Goal: Task Accomplishment & Management: Complete application form

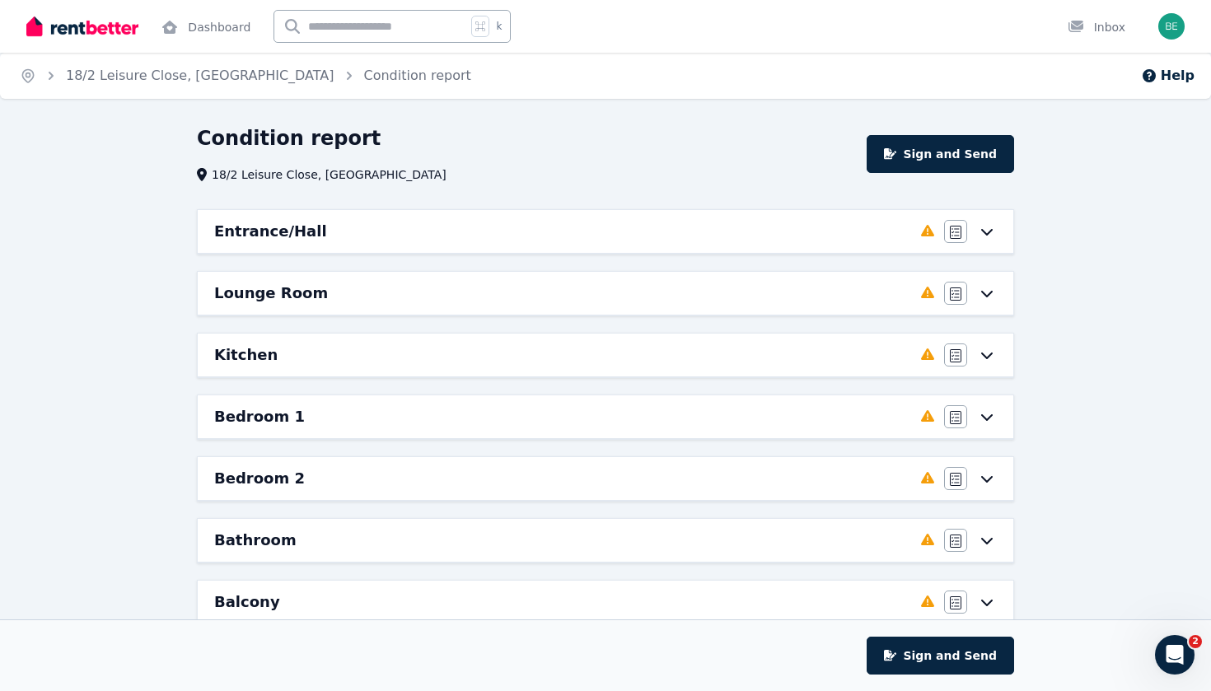
click at [998, 240] on div "Entrance/Hall Completed 0%, 6 left Agree/Disagree" at bounding box center [605, 231] width 815 height 43
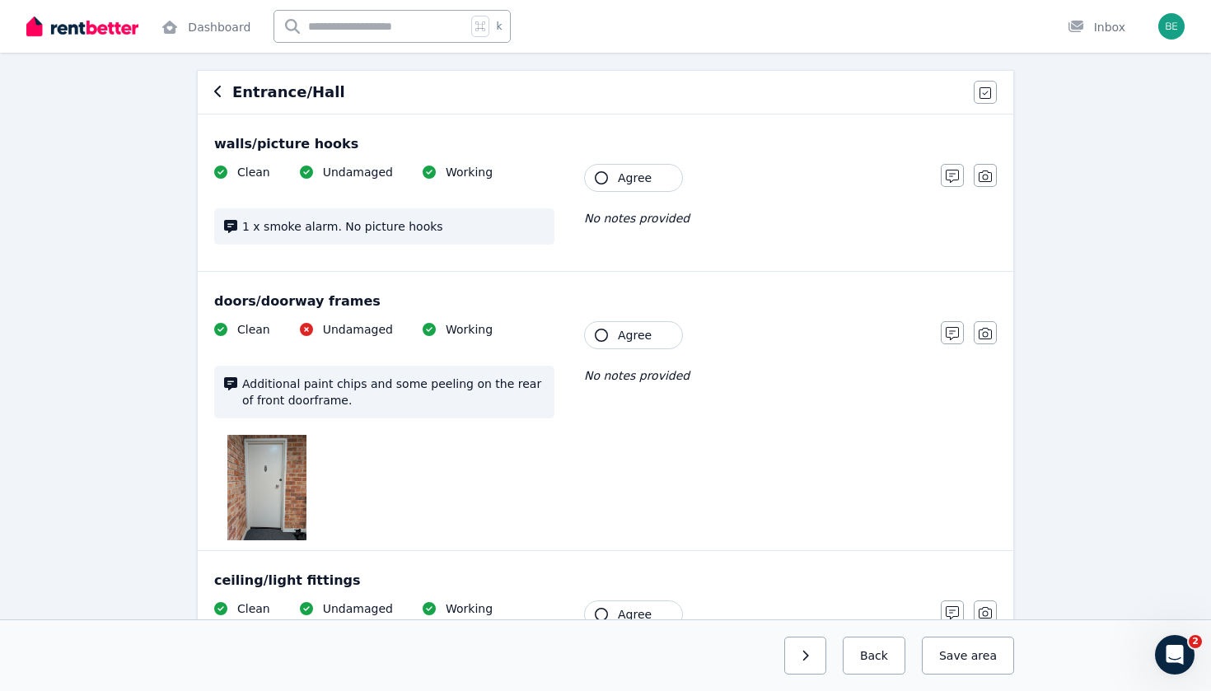
scroll to position [141, 0]
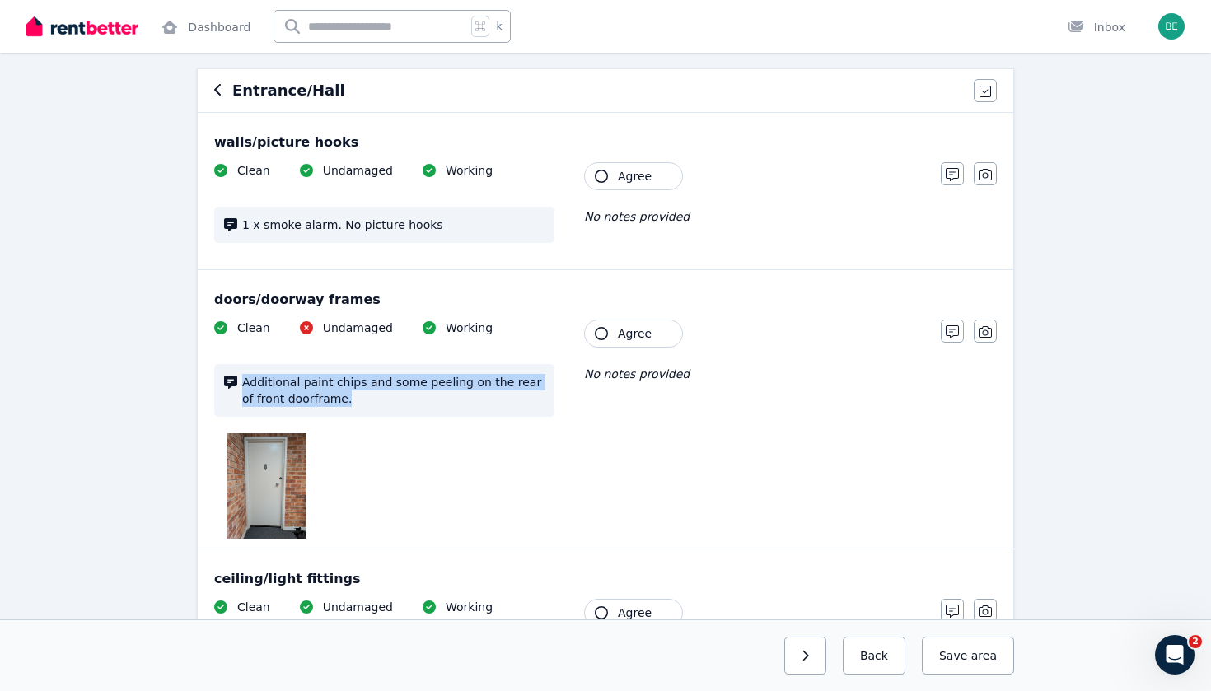
drag, startPoint x: 348, startPoint y: 399, endPoint x: 239, endPoint y: 376, distance: 111.0
click at [239, 376] on div "Additional paint chips and some peeling on the rear of front doorframe." at bounding box center [384, 390] width 340 height 53
click at [273, 498] on img at bounding box center [266, 485] width 79 height 105
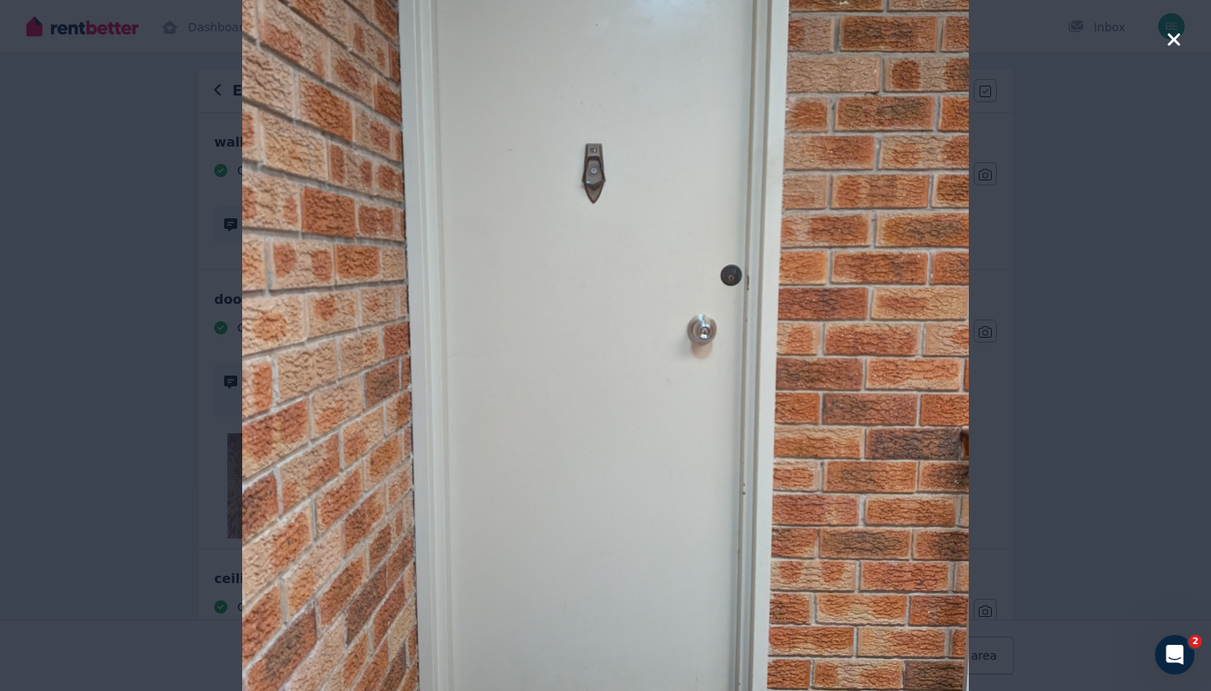
click at [1178, 30] on icon "button" at bounding box center [1173, 40] width 15 height 20
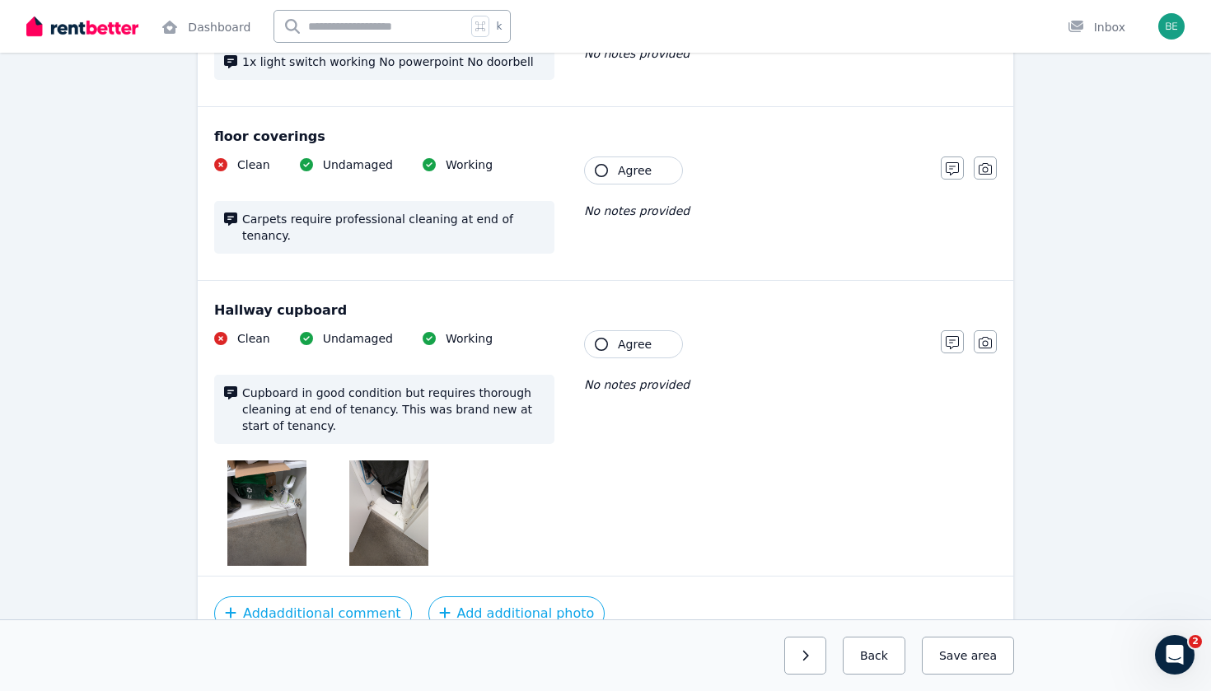
scroll to position [898, 0]
click at [280, 511] on img at bounding box center [266, 512] width 79 height 105
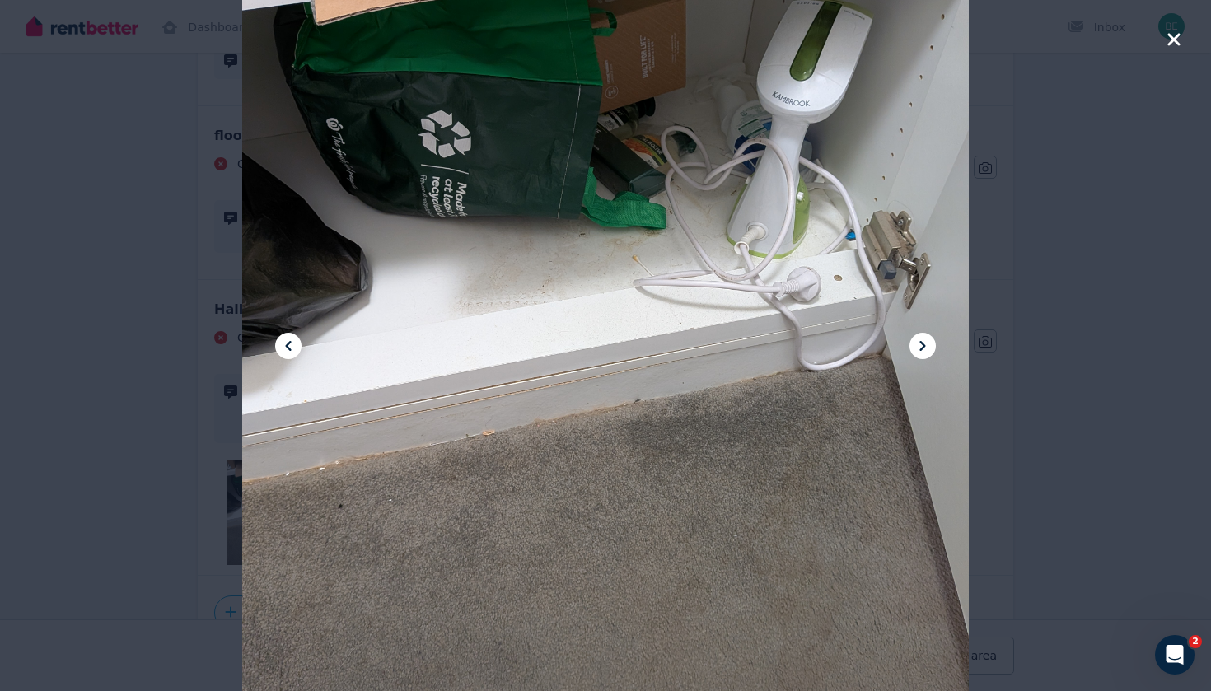
click at [1164, 40] on div at bounding box center [605, 345] width 1211 height 691
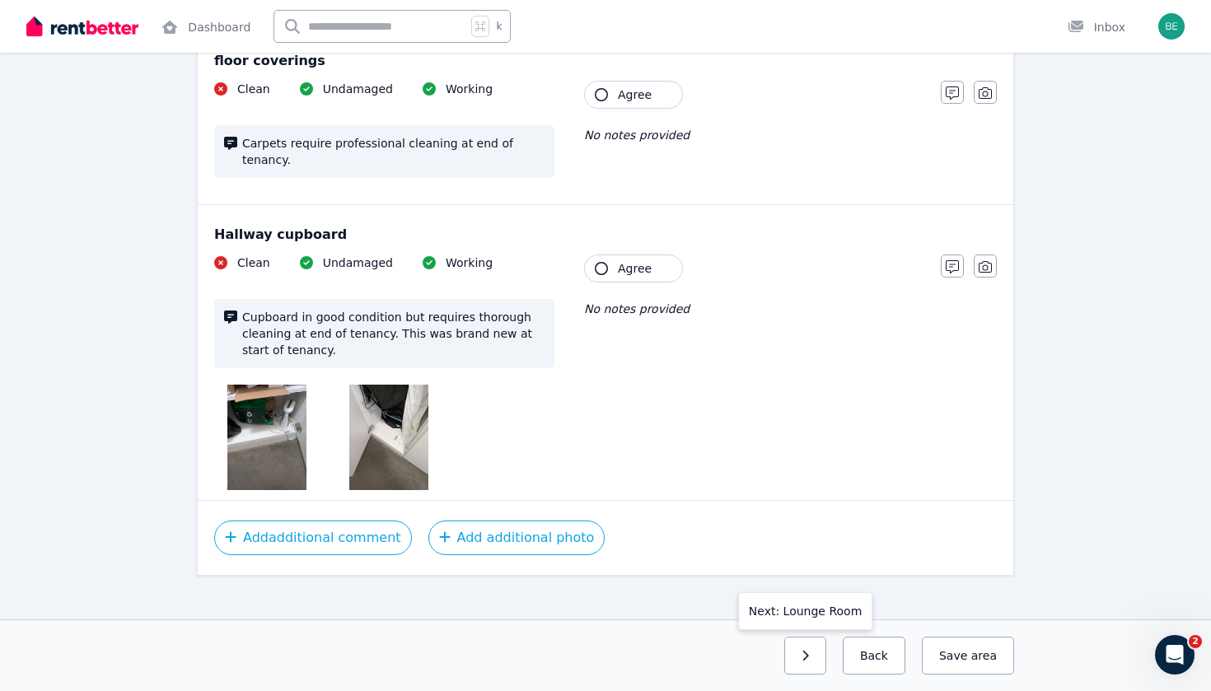
scroll to position [973, 0]
click at [800, 656] on button "button" at bounding box center [805, 656] width 42 height 38
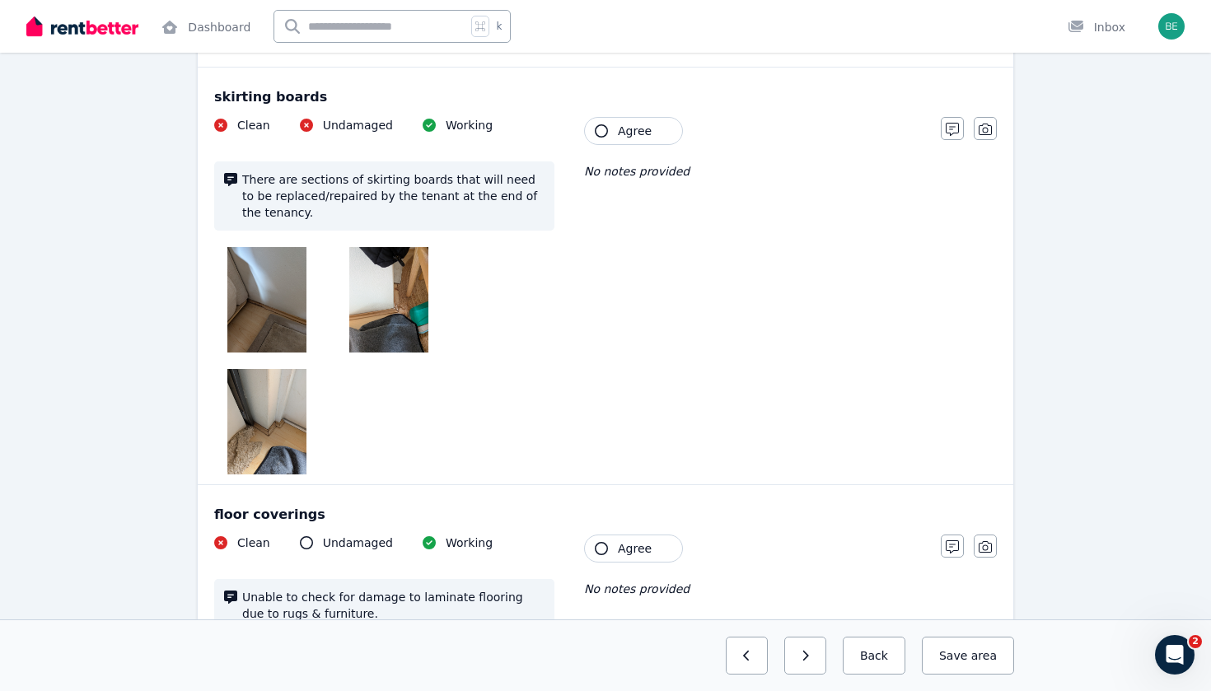
click at [278, 331] on img at bounding box center [266, 299] width 79 height 105
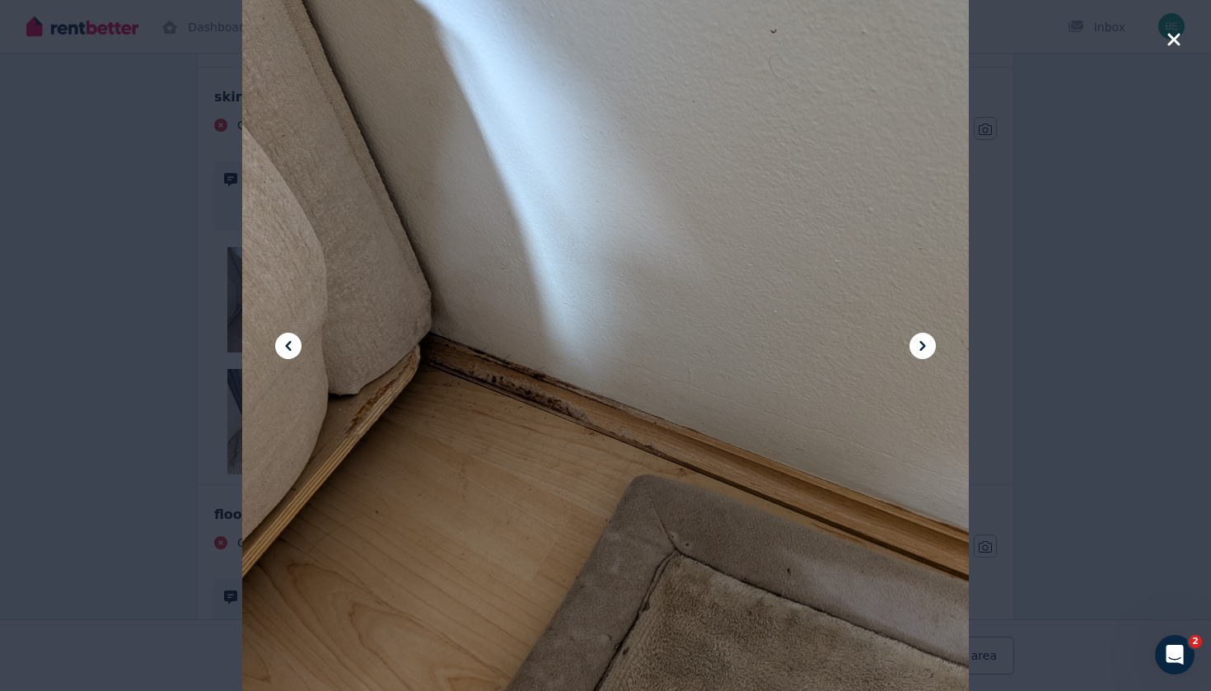
click at [1170, 33] on icon "button" at bounding box center [1173, 40] width 15 height 20
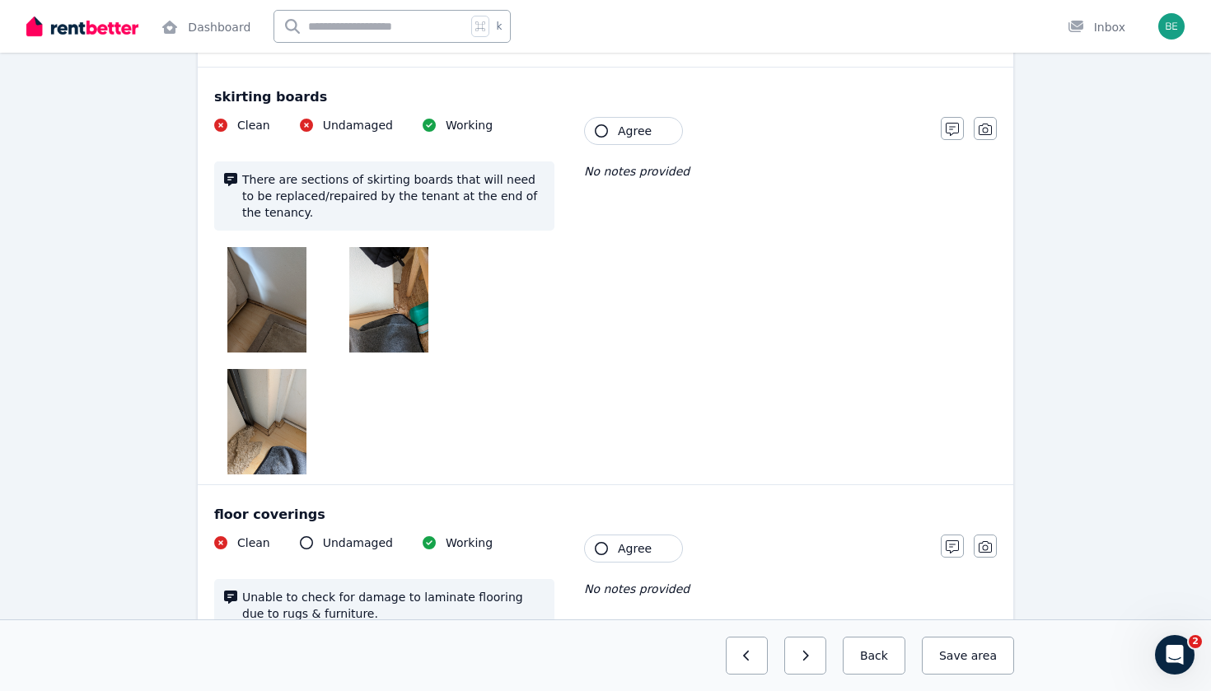
click at [421, 361] on div at bounding box center [384, 360] width 340 height 227
click at [407, 331] on img at bounding box center [388, 299] width 79 height 105
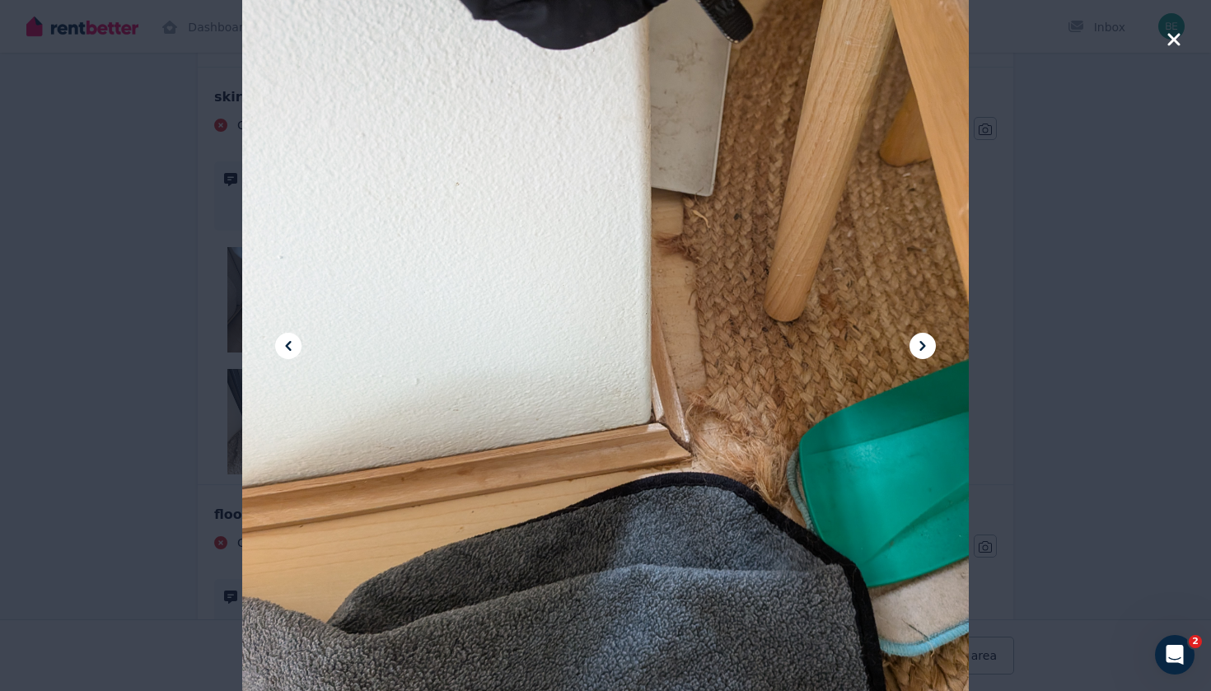
click at [1178, 40] on icon "button" at bounding box center [1173, 40] width 15 height 20
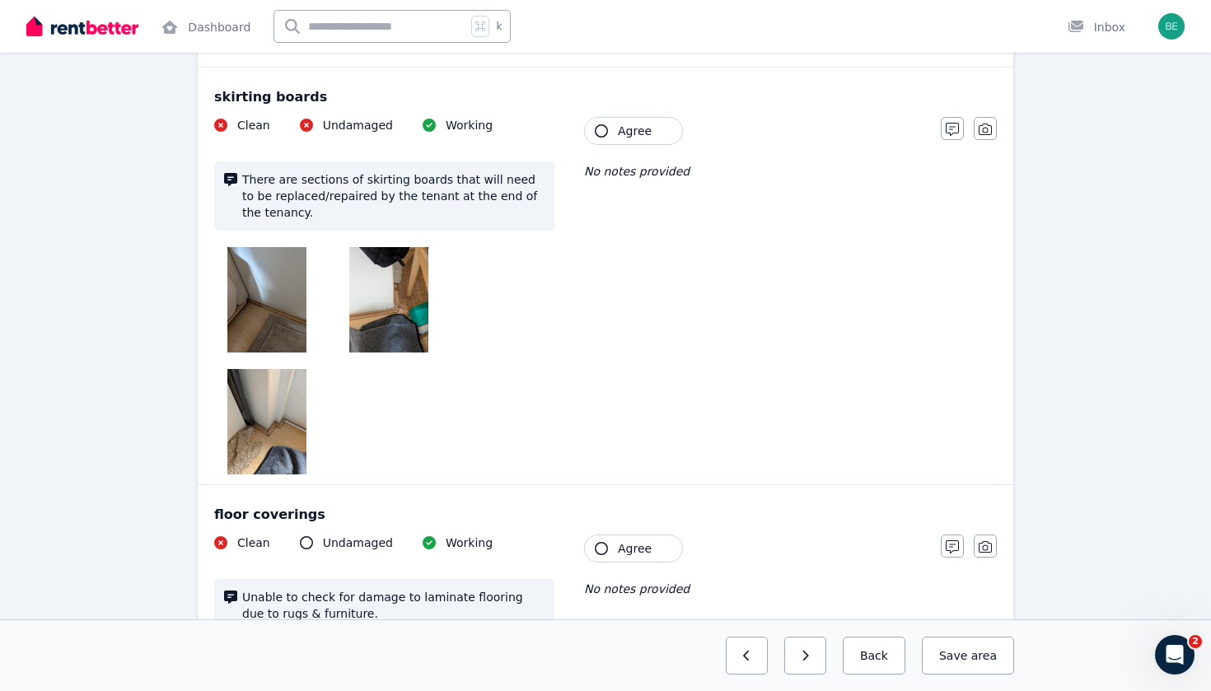
click at [371, 320] on img at bounding box center [388, 299] width 79 height 105
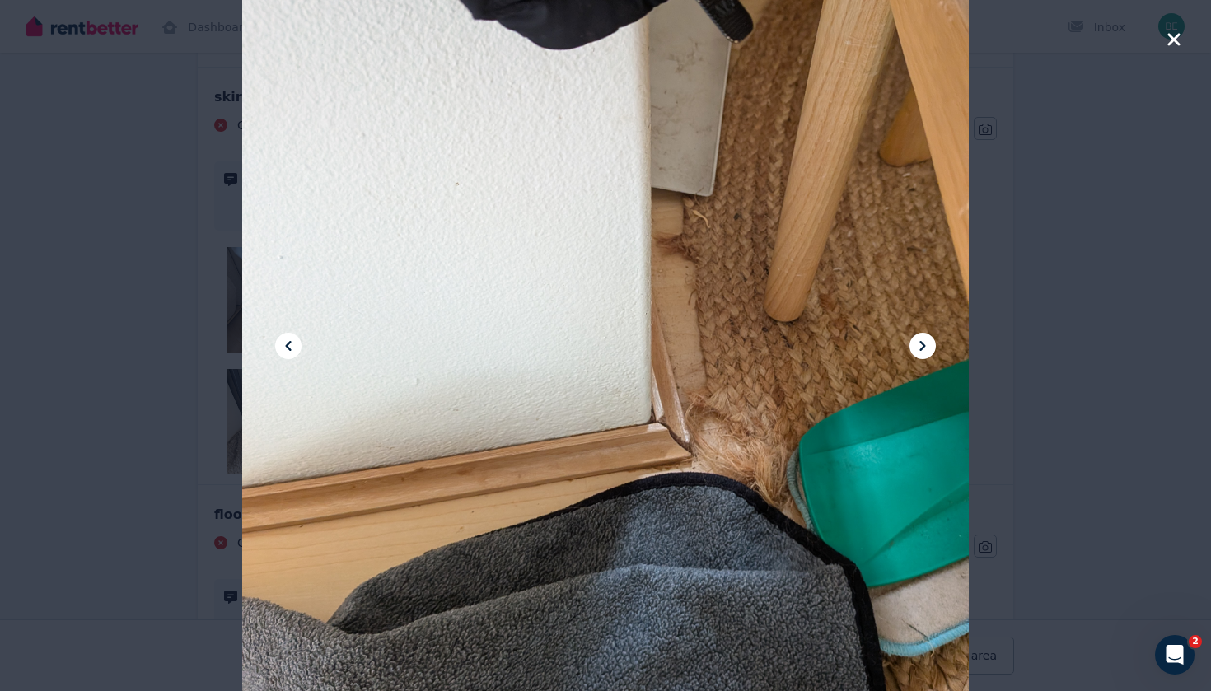
click at [1181, 37] on div at bounding box center [605, 345] width 1211 height 691
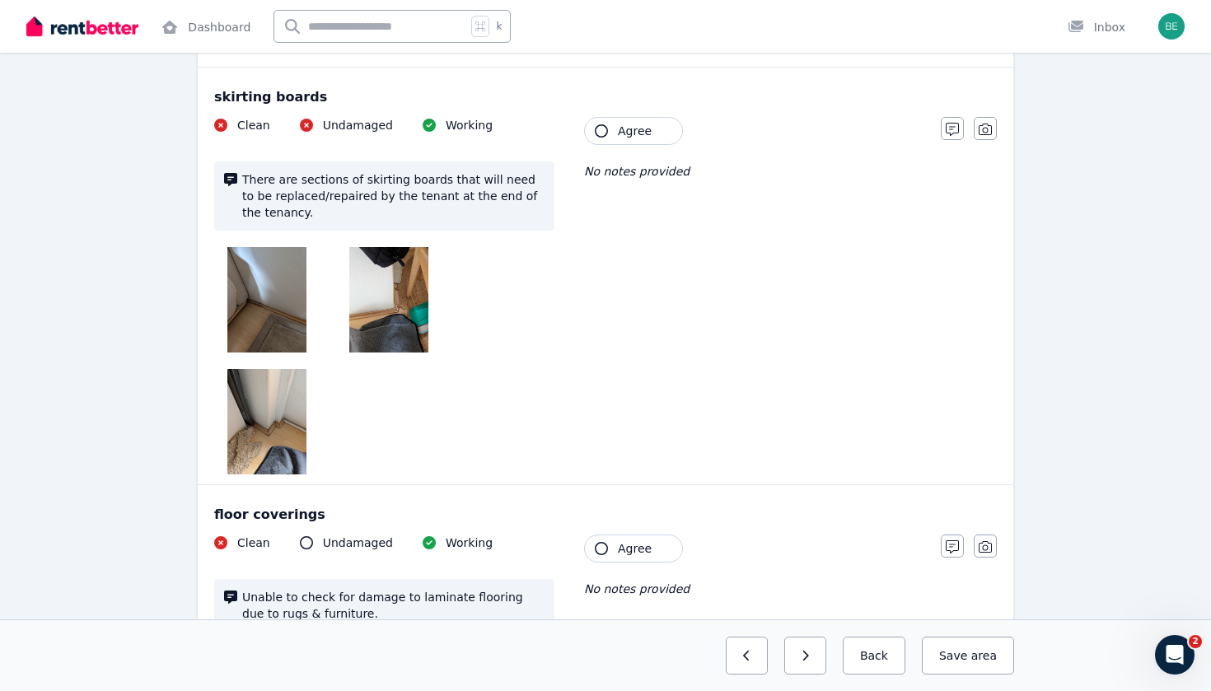
click at [301, 408] on img at bounding box center [266, 421] width 79 height 105
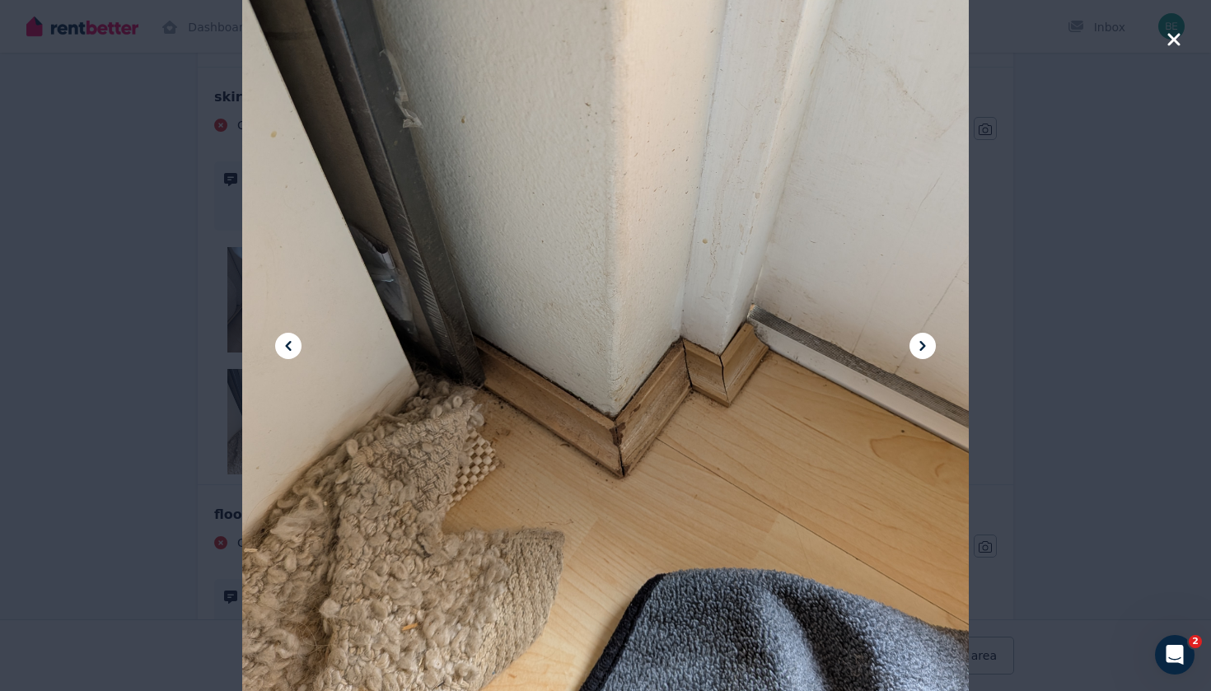
click at [1170, 44] on icon "button" at bounding box center [1173, 39] width 12 height 12
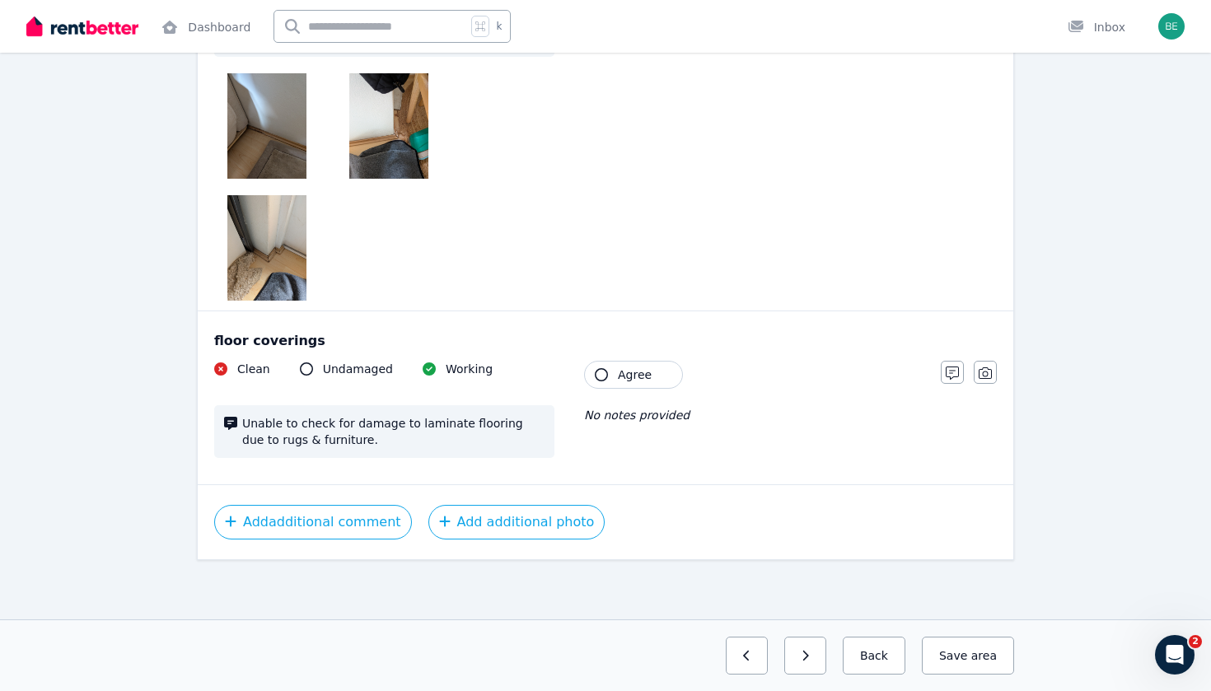
scroll to position [1146, 0]
click at [822, 657] on button "button" at bounding box center [805, 656] width 42 height 38
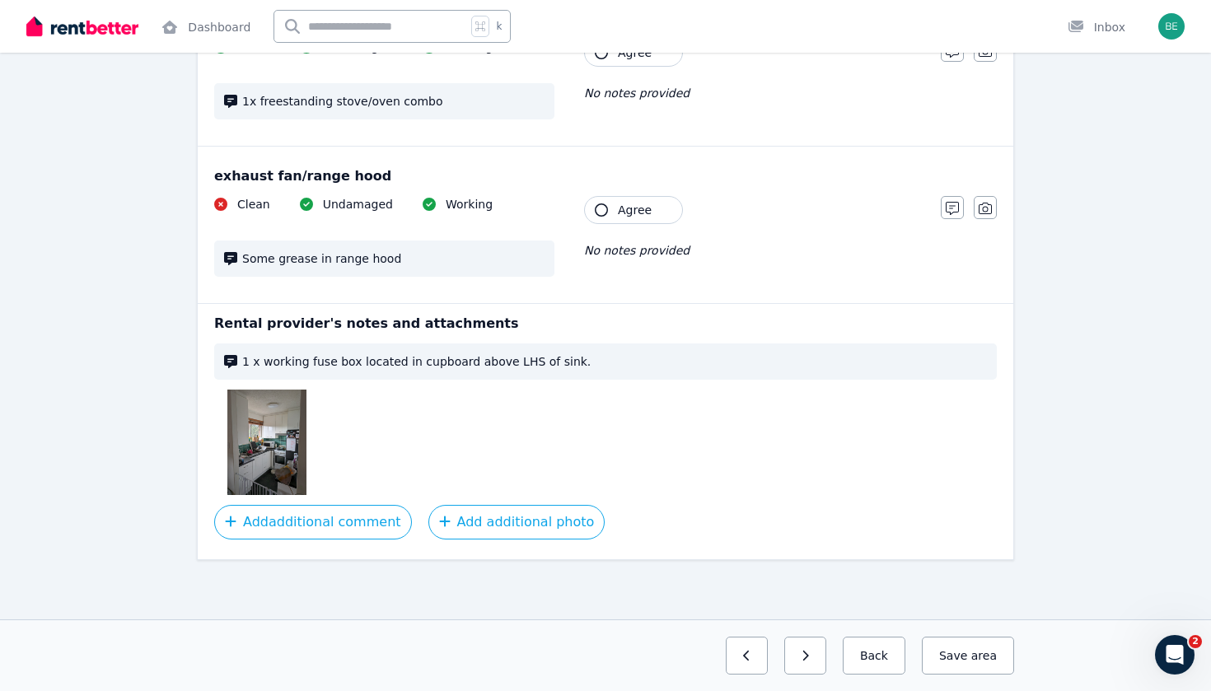
scroll to position [1788, 0]
click at [823, 648] on button "button" at bounding box center [805, 656] width 42 height 38
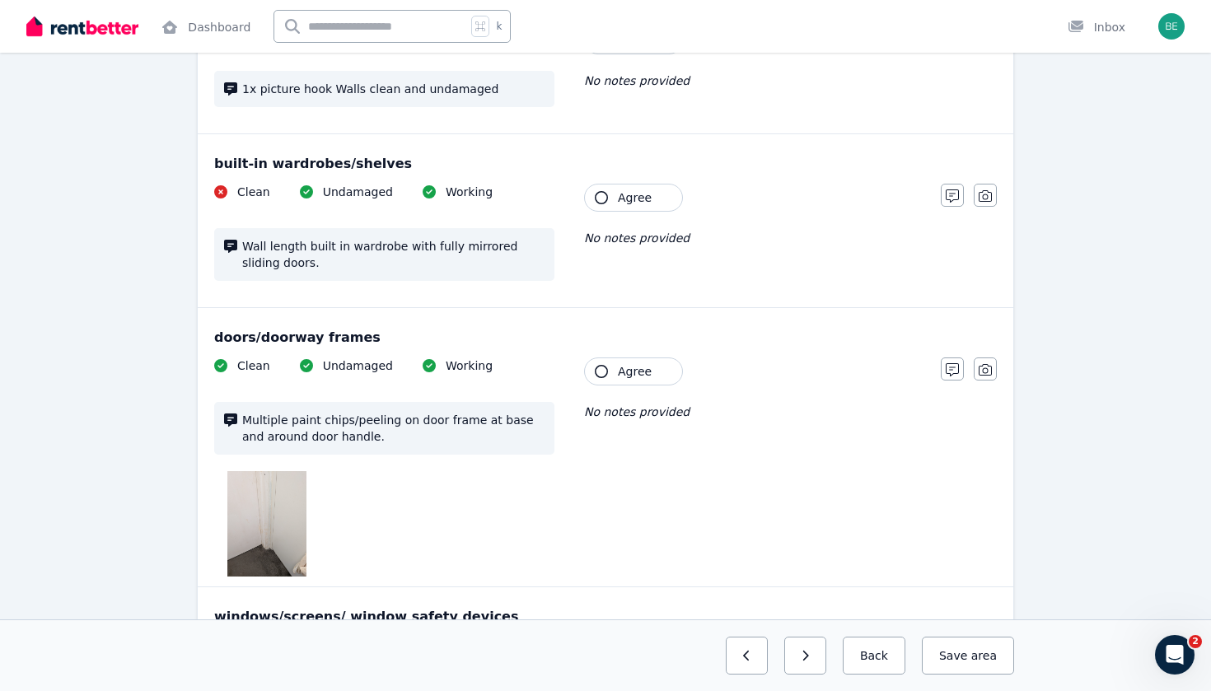
scroll to position [321, 0]
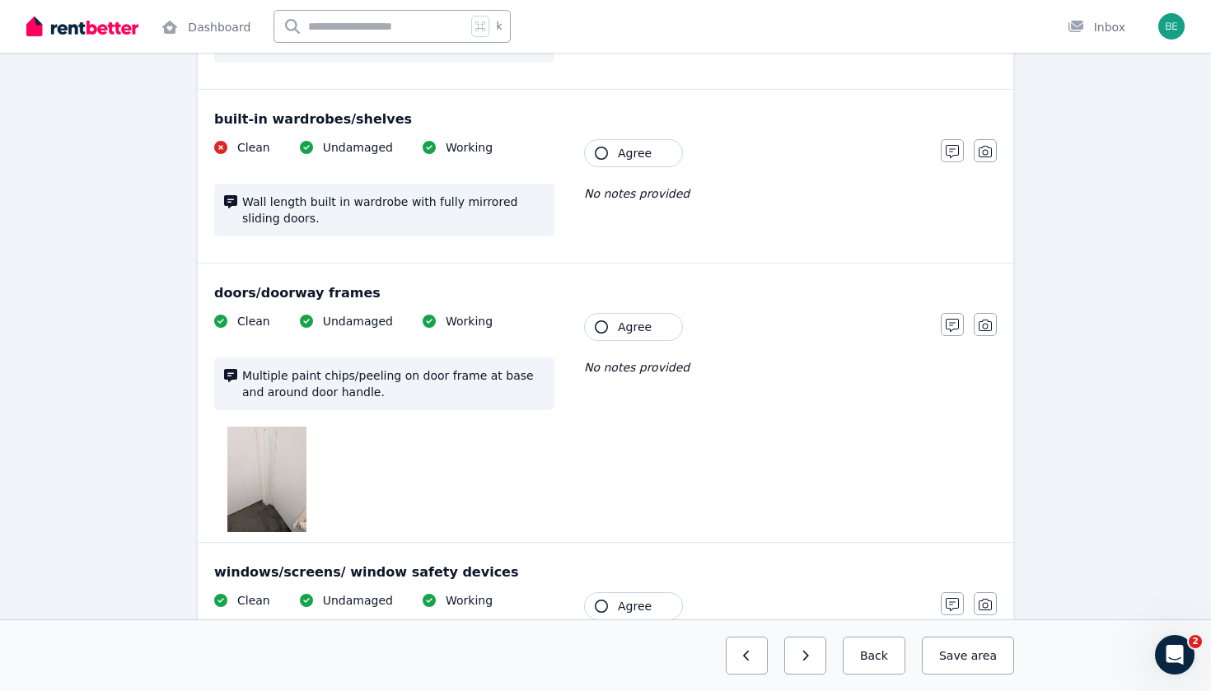
click at [287, 492] on img at bounding box center [266, 479] width 79 height 105
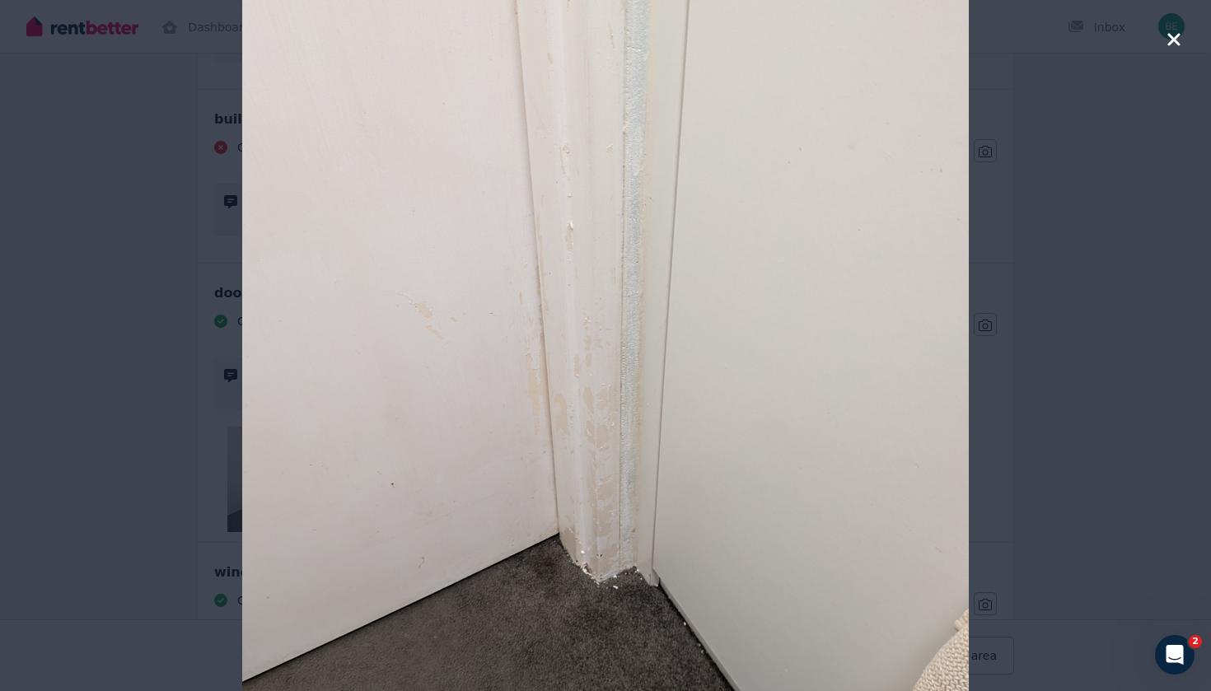
click at [1179, 40] on icon "button" at bounding box center [1173, 40] width 15 height 20
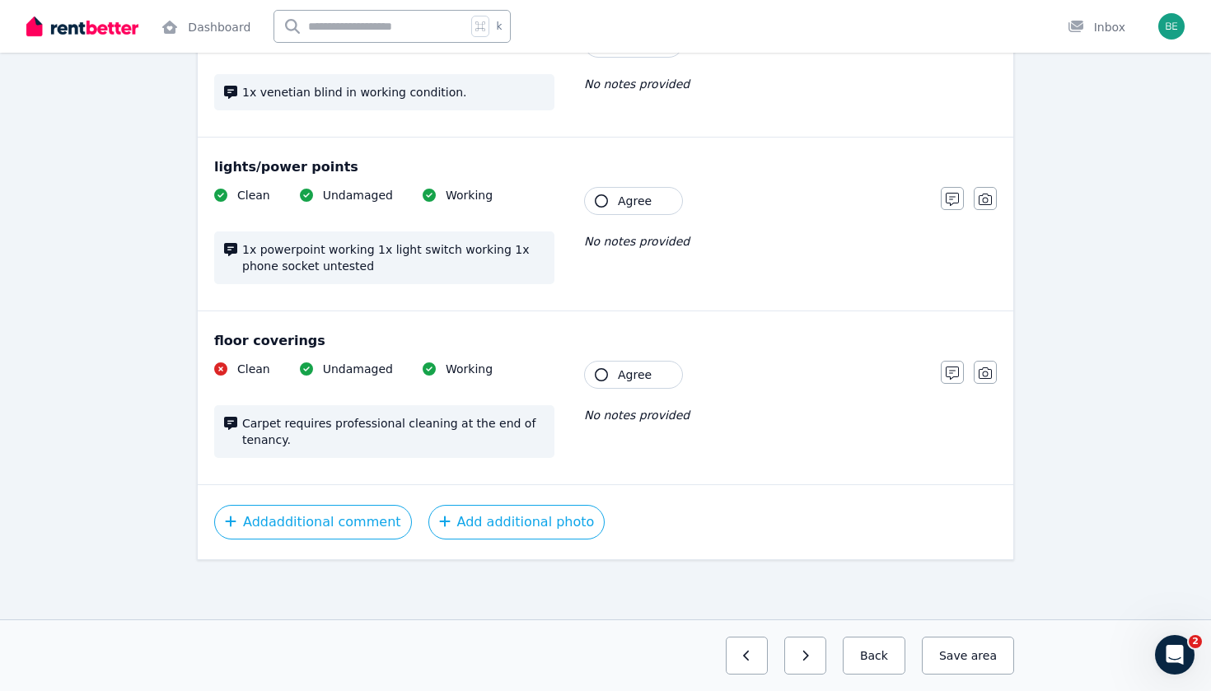
scroll to position [1182, 0]
click at [802, 634] on div "Previous: Kitchen Next: Bedroom 2 Back Save area" at bounding box center [605, 655] width 1211 height 72
click at [802, 655] on button "button" at bounding box center [805, 656] width 42 height 38
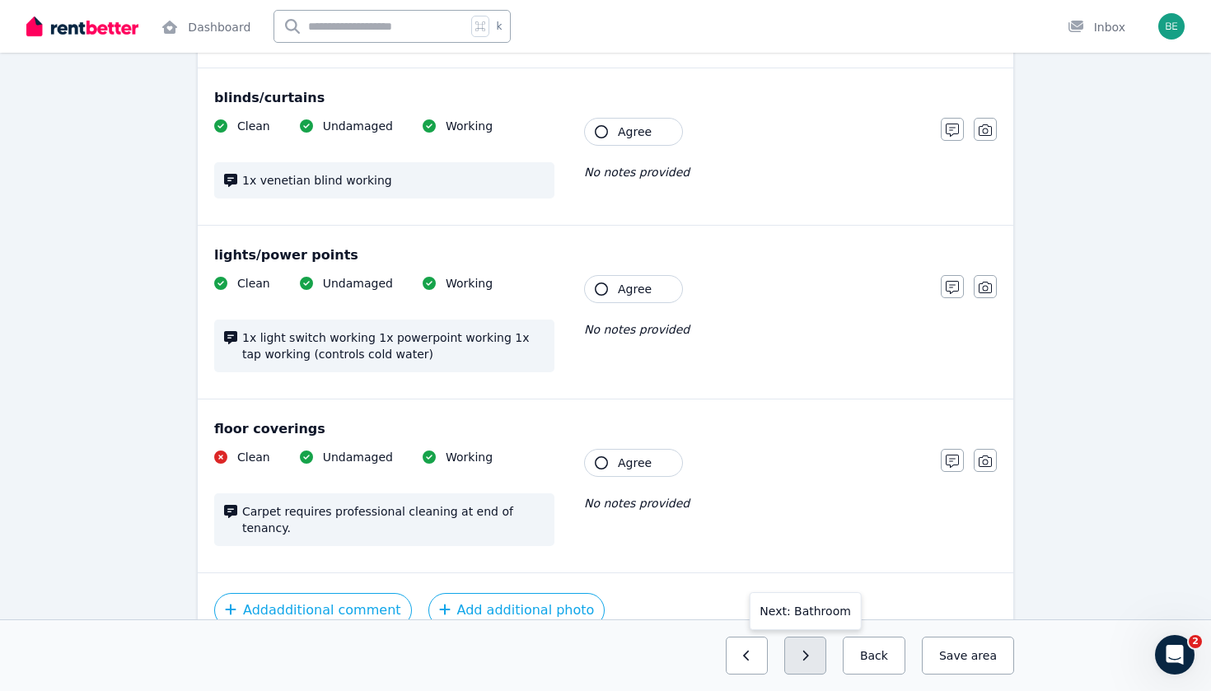
click at [802, 655] on button "button" at bounding box center [805, 656] width 42 height 38
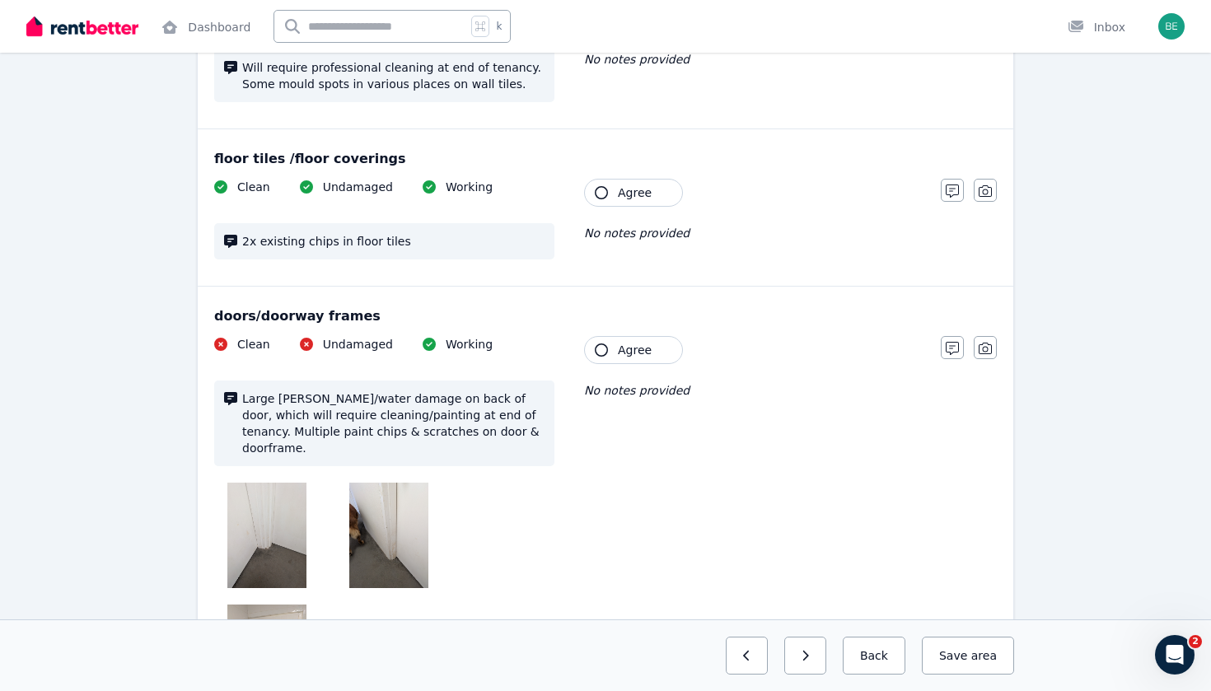
scroll to position [301, 0]
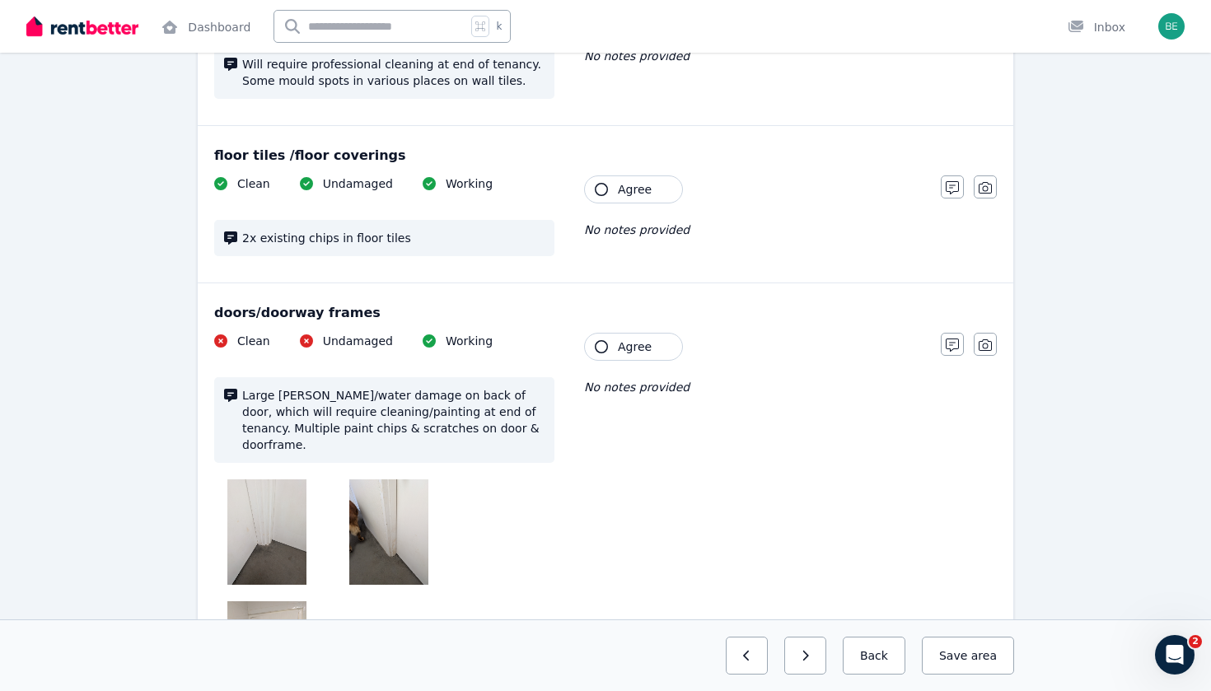
click at [290, 492] on img at bounding box center [266, 531] width 79 height 105
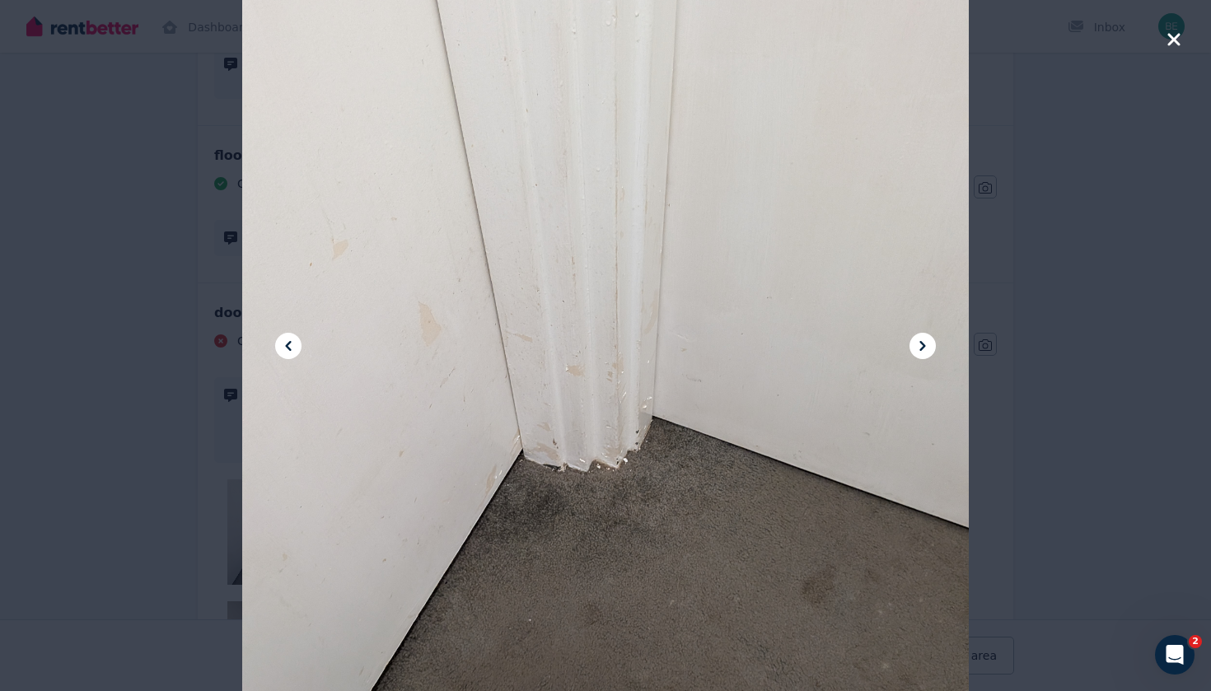
click at [1166, 40] on icon "button" at bounding box center [1173, 40] width 15 height 20
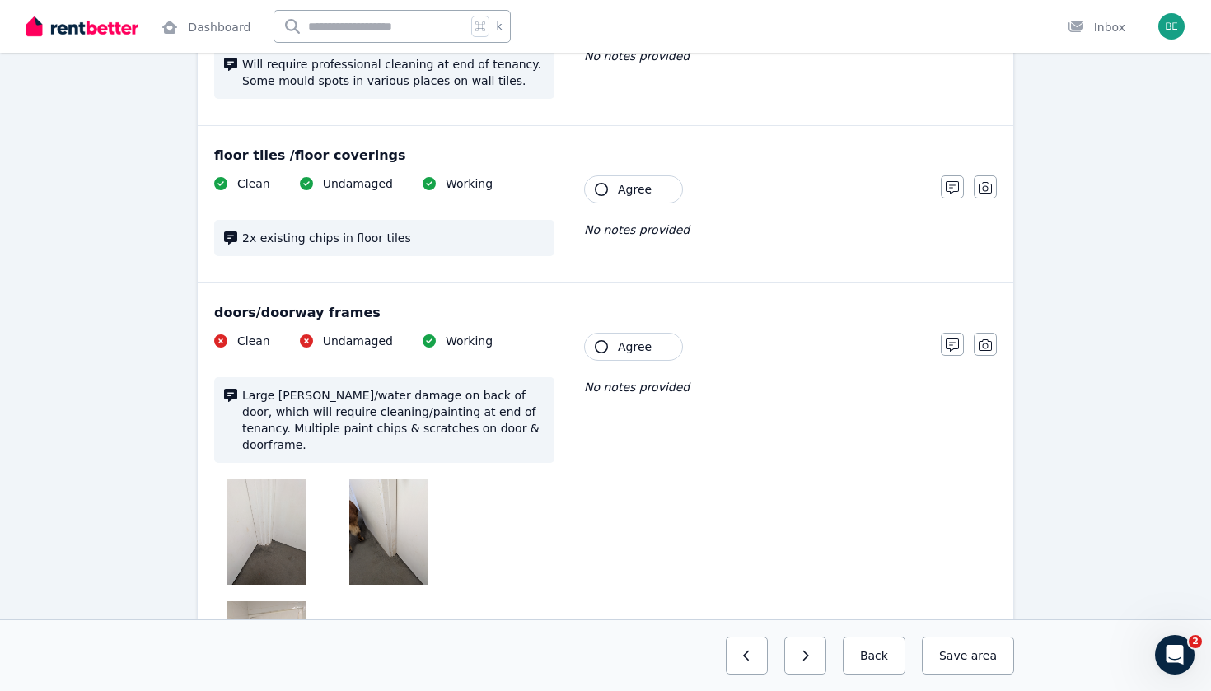
click at [402, 497] on img at bounding box center [388, 531] width 79 height 105
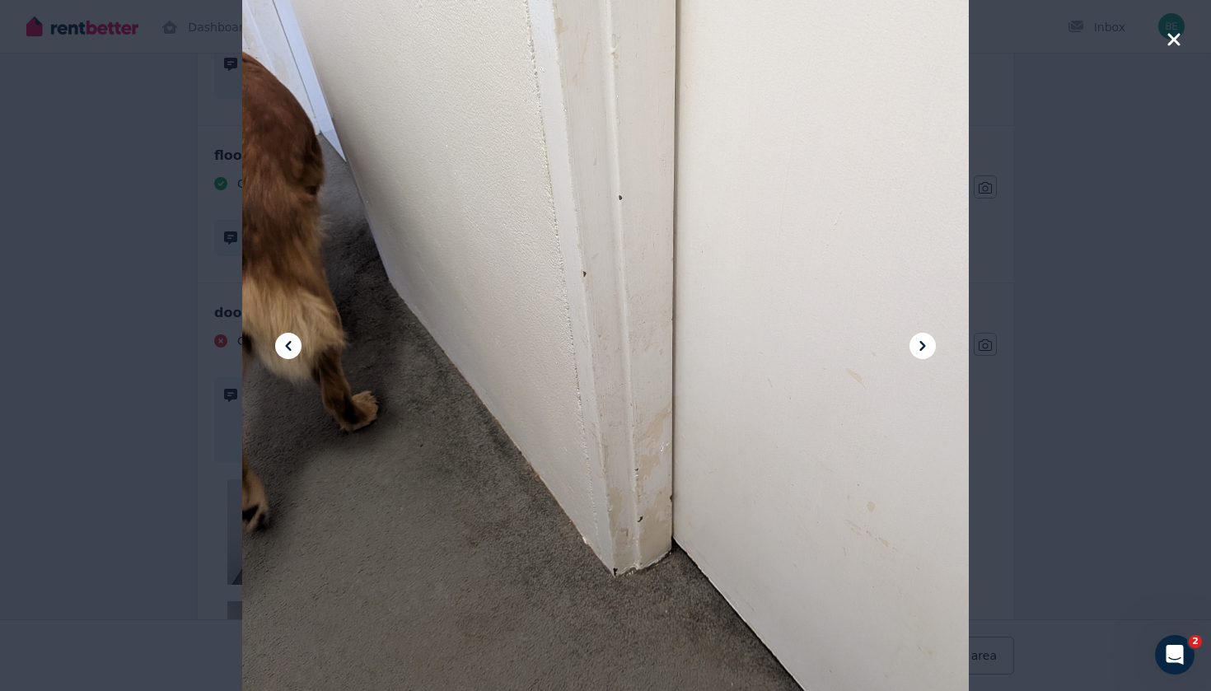
click at [1144, 145] on div at bounding box center [605, 345] width 1211 height 691
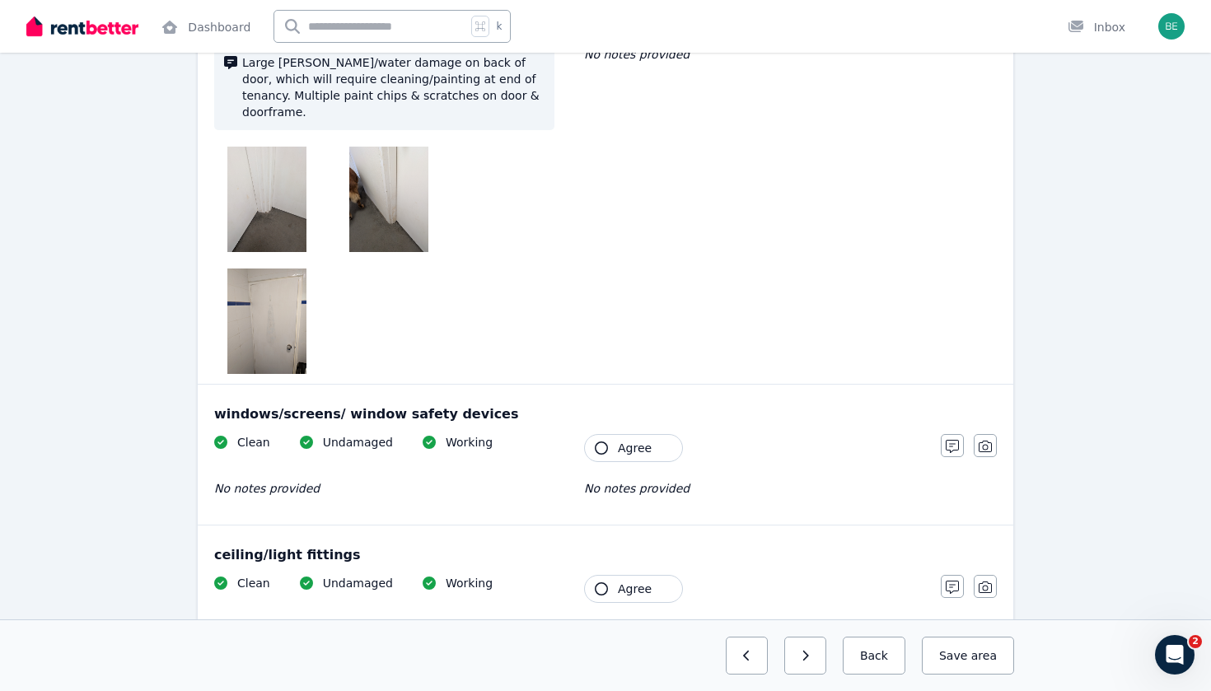
scroll to position [544, 0]
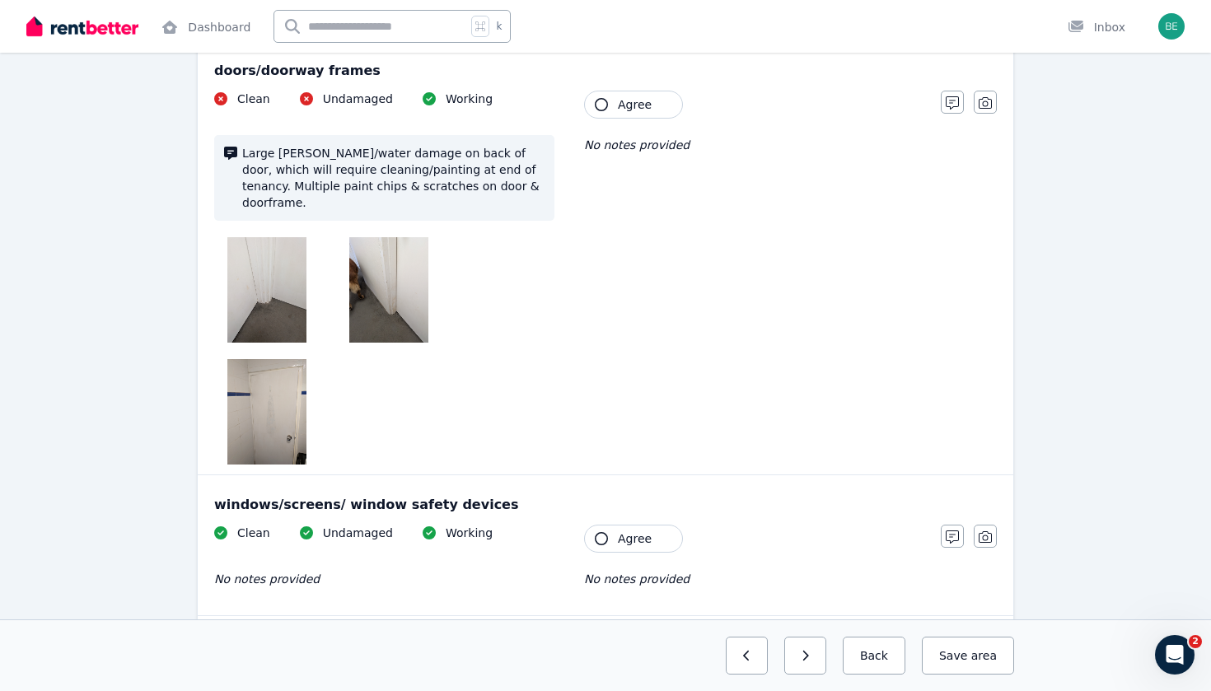
click at [289, 367] on img at bounding box center [266, 411] width 79 height 105
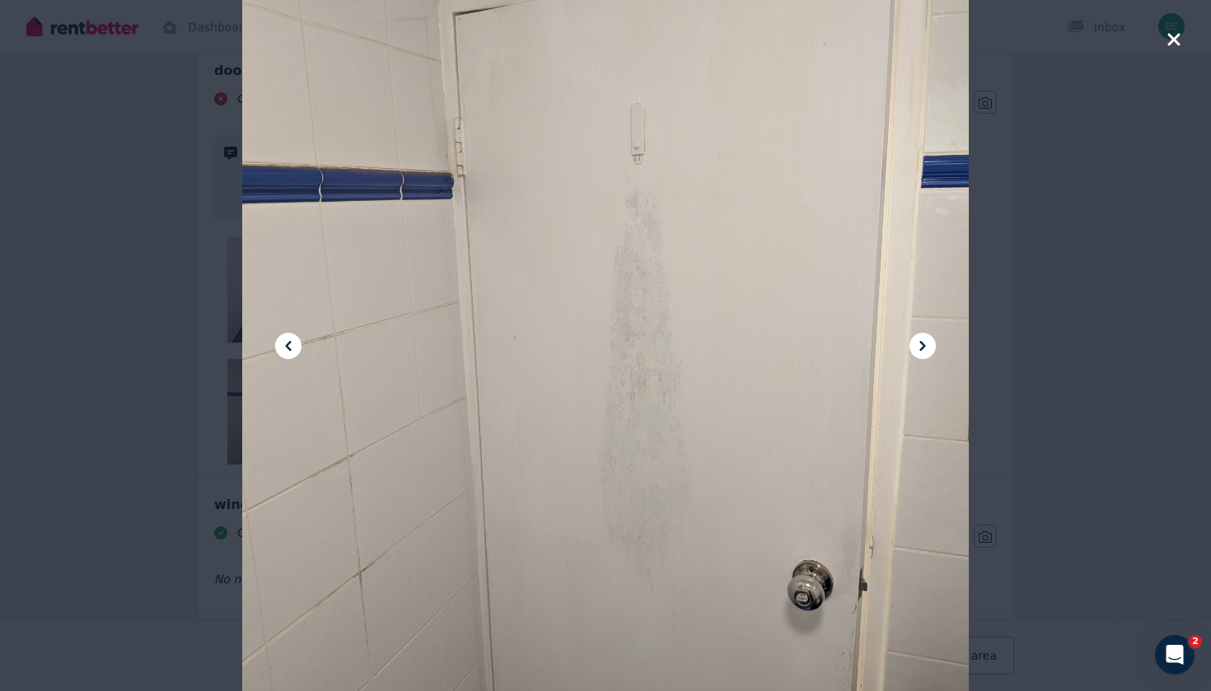
click at [1016, 141] on div at bounding box center [605, 345] width 1211 height 691
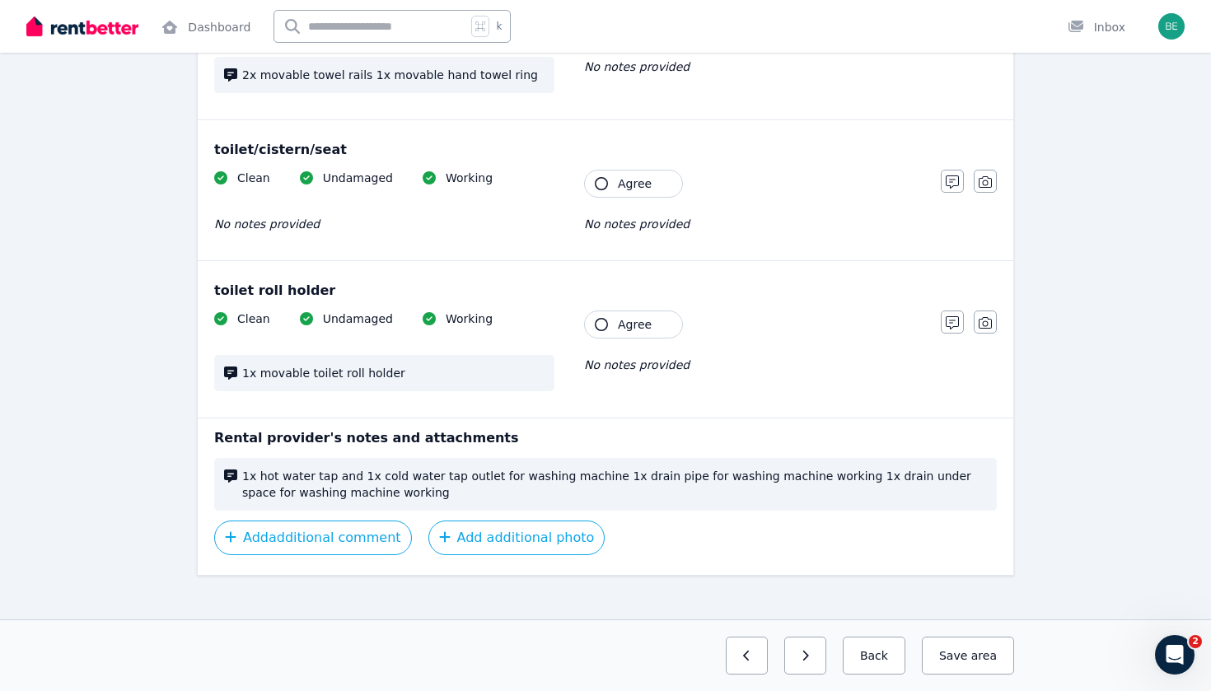
scroll to position [2189, 0]
click at [823, 645] on button "button" at bounding box center [805, 656] width 42 height 38
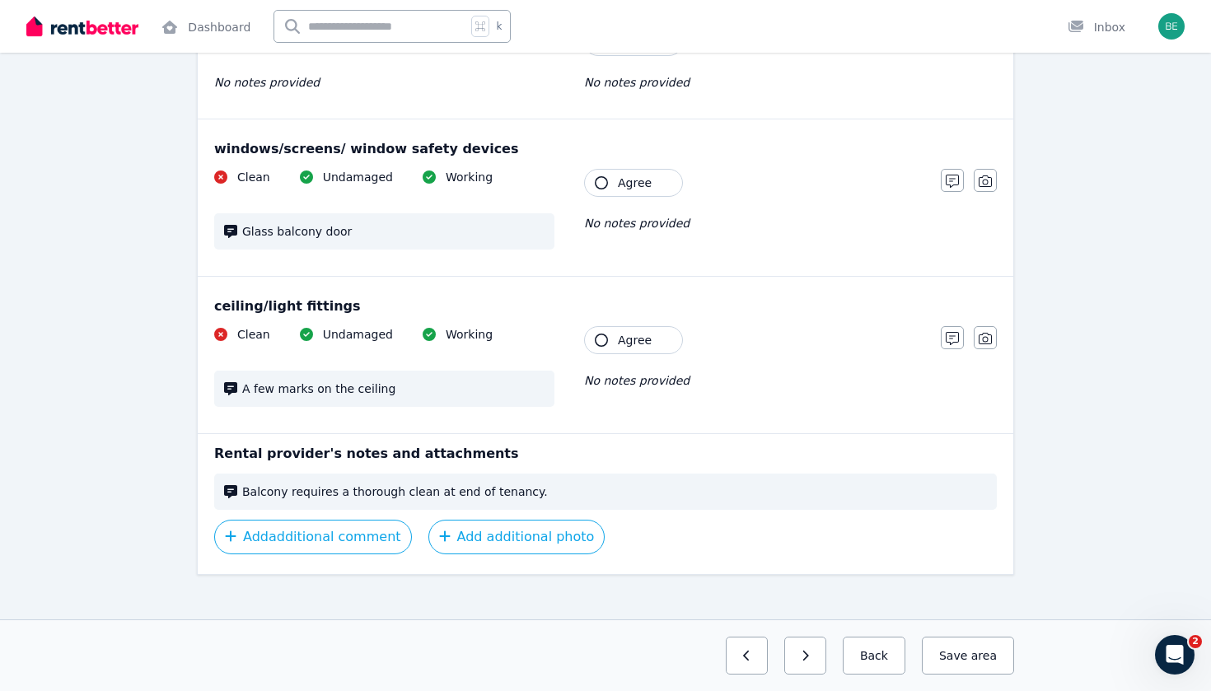
scroll to position [447, 0]
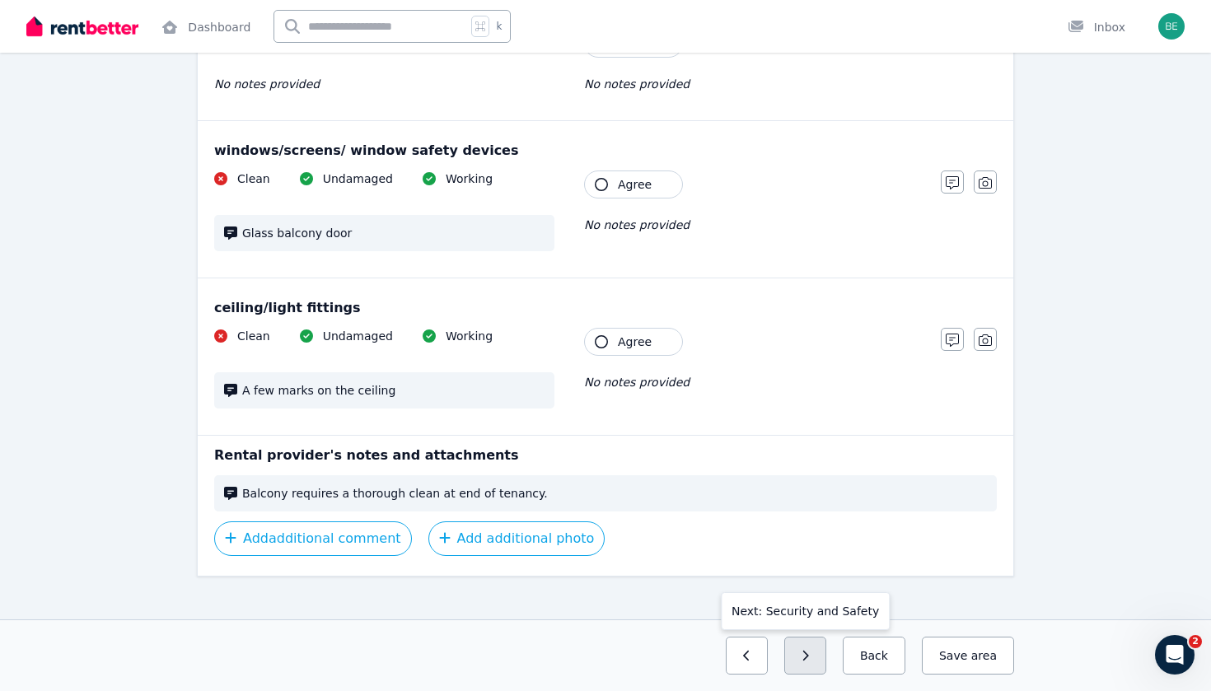
click at [826, 663] on button "button" at bounding box center [805, 656] width 42 height 38
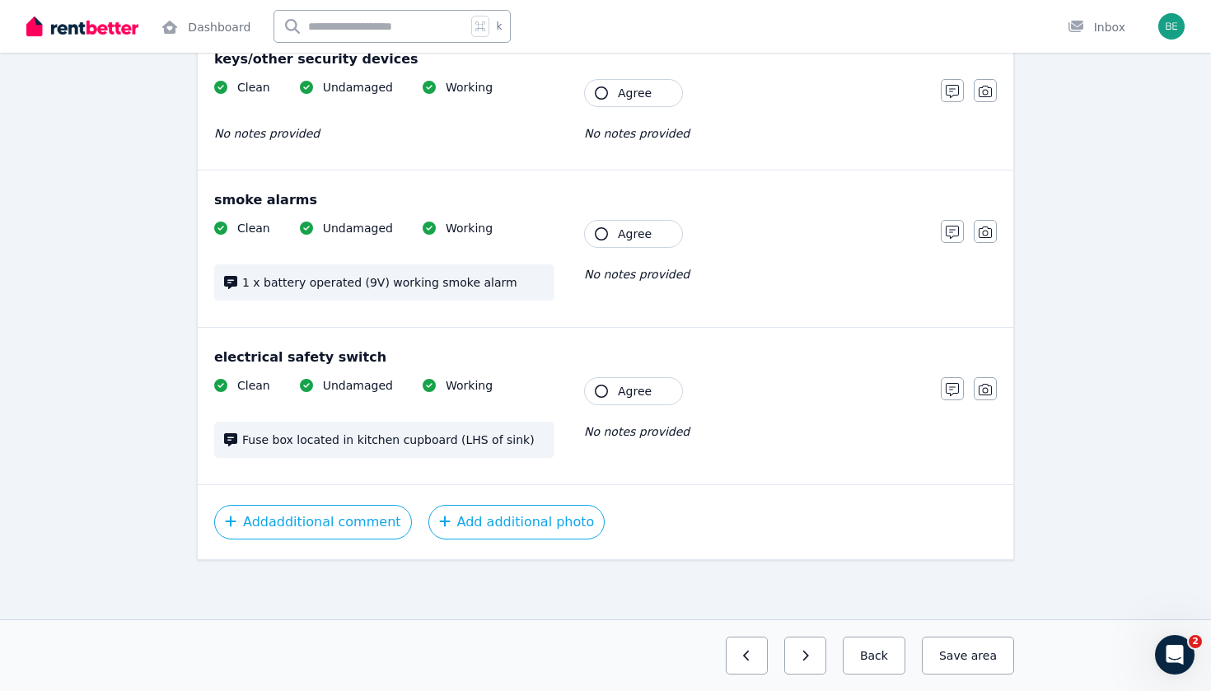
scroll to position [506, 0]
click at [819, 657] on button "button" at bounding box center [805, 656] width 42 height 38
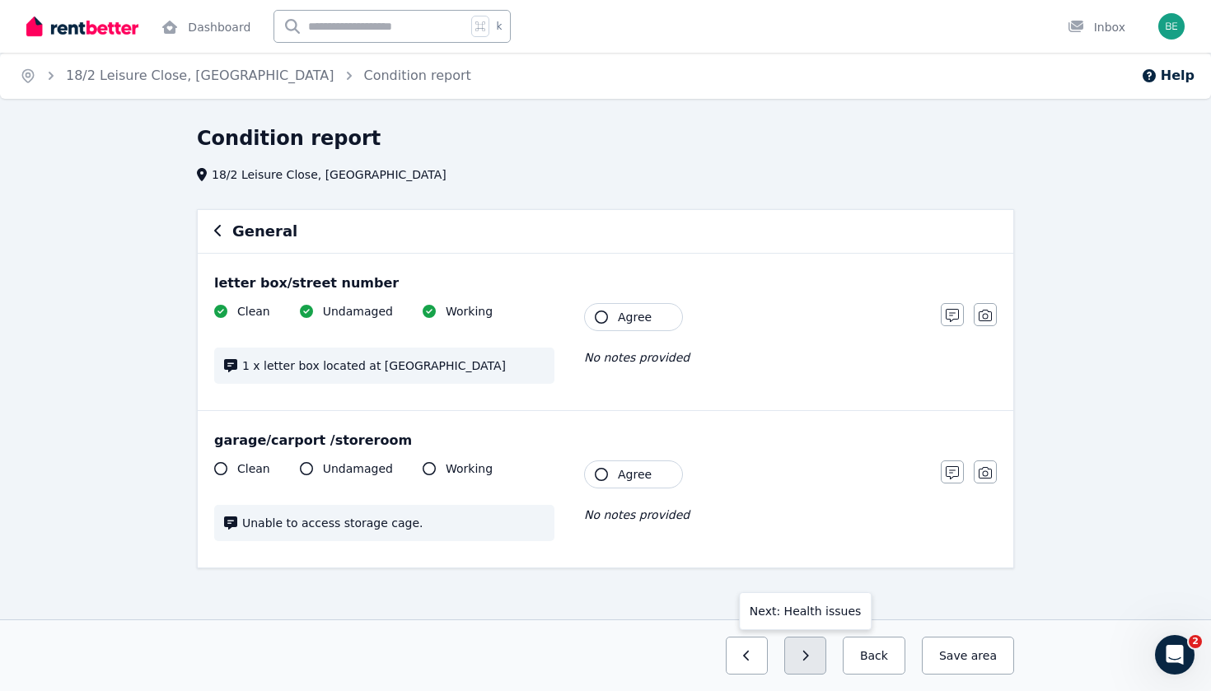
click at [819, 657] on button "button" at bounding box center [805, 656] width 42 height 38
